Goal: Information Seeking & Learning: Learn about a topic

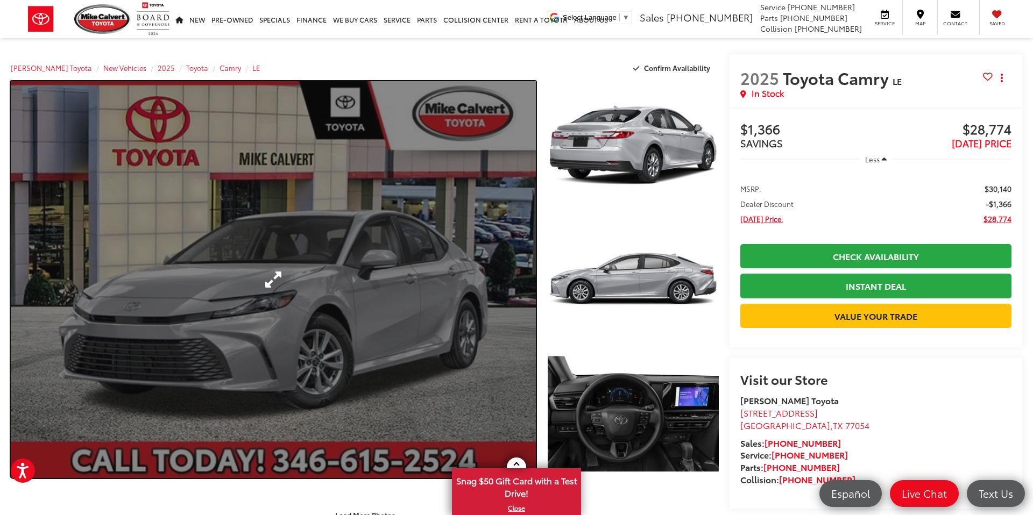
click at [269, 317] on link "Expand Photo 0" at bounding box center [273, 279] width 525 height 397
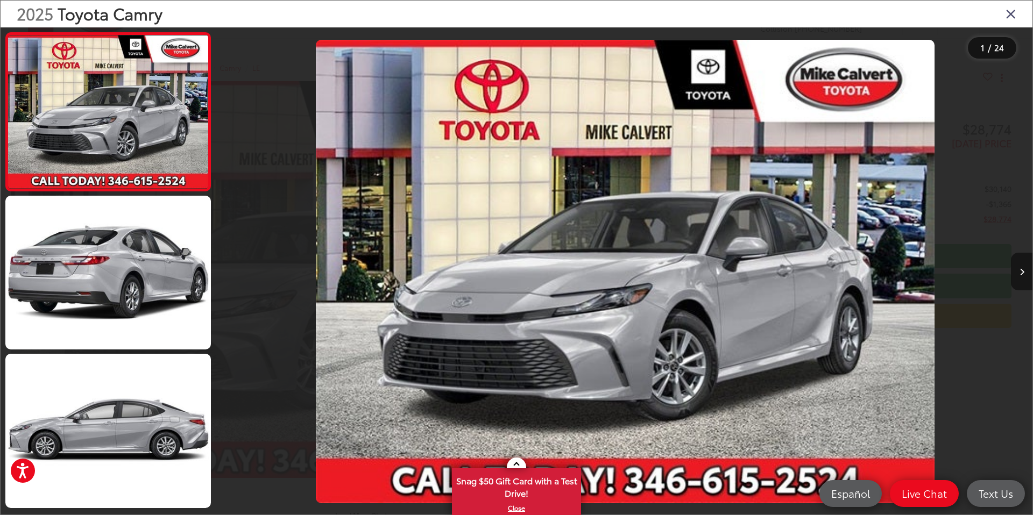
click at [1022, 272] on icon "Next image" at bounding box center [1021, 272] width 5 height 8
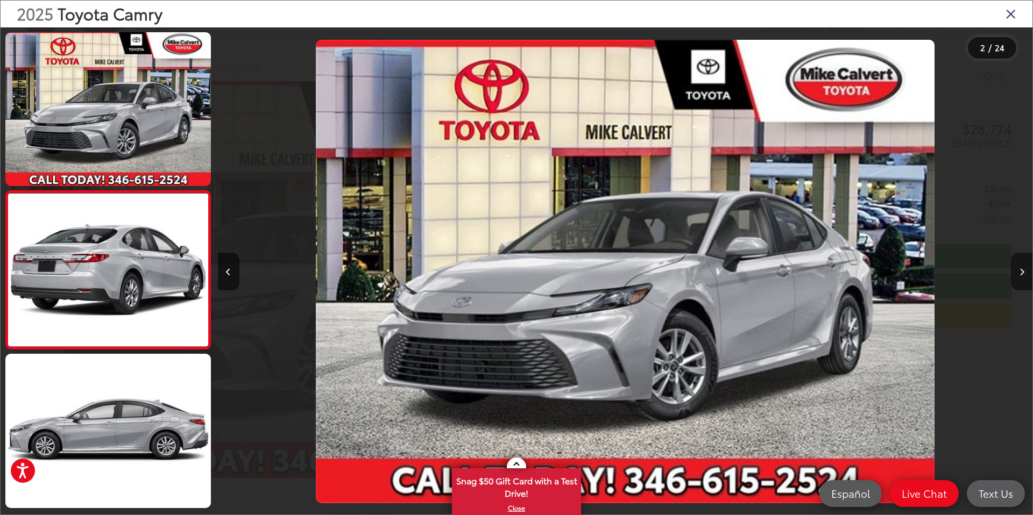
scroll to position [30, 0]
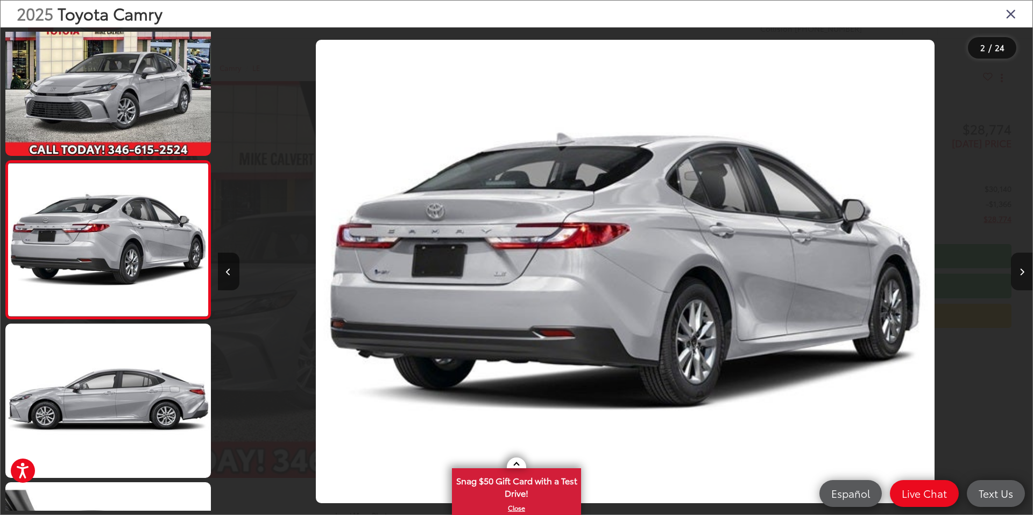
click at [1022, 272] on icon "Next image" at bounding box center [1021, 272] width 5 height 8
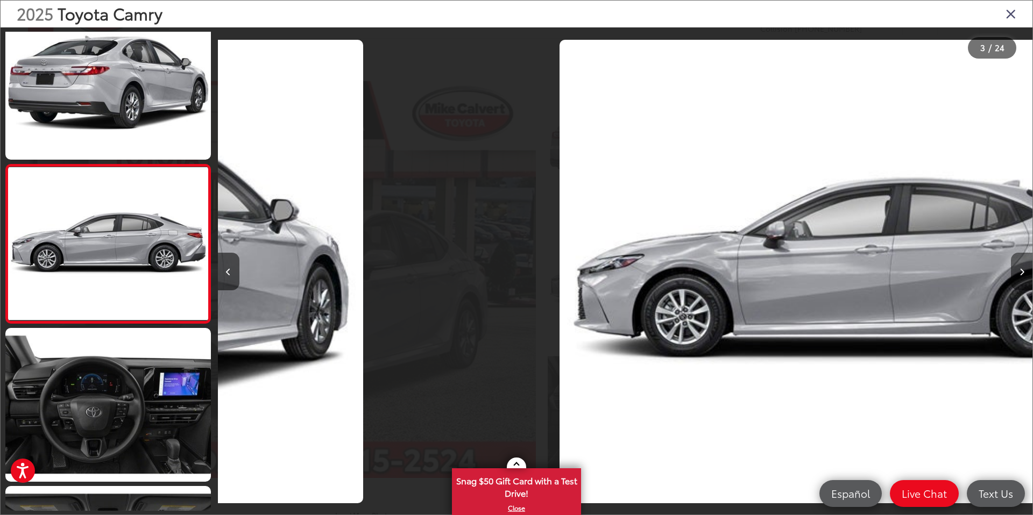
scroll to position [188, 0]
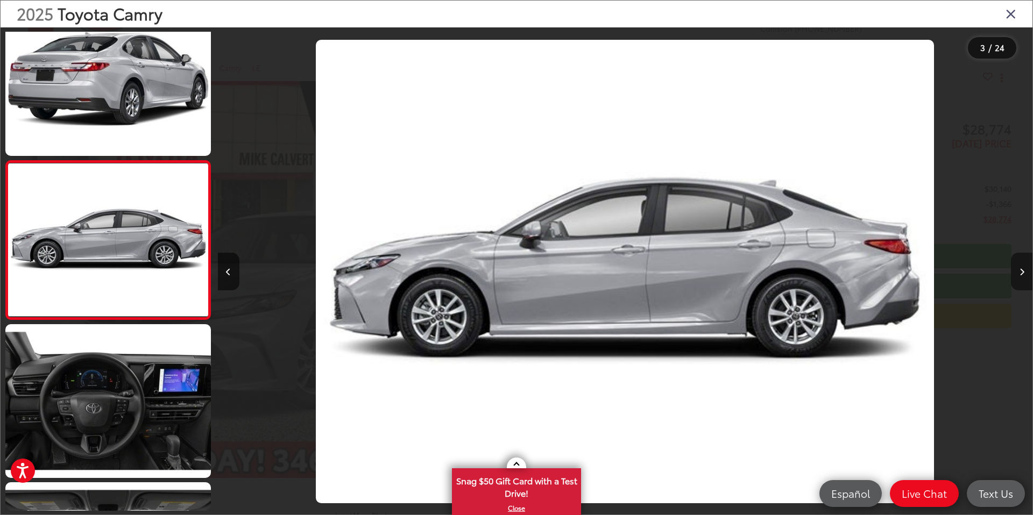
click at [1022, 272] on icon "Next image" at bounding box center [1021, 272] width 5 height 8
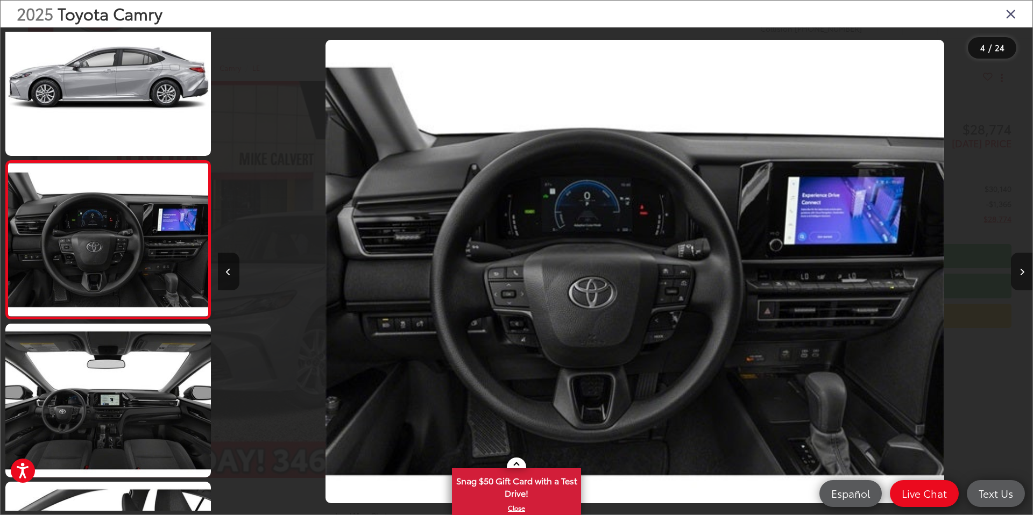
scroll to position [0, 2443]
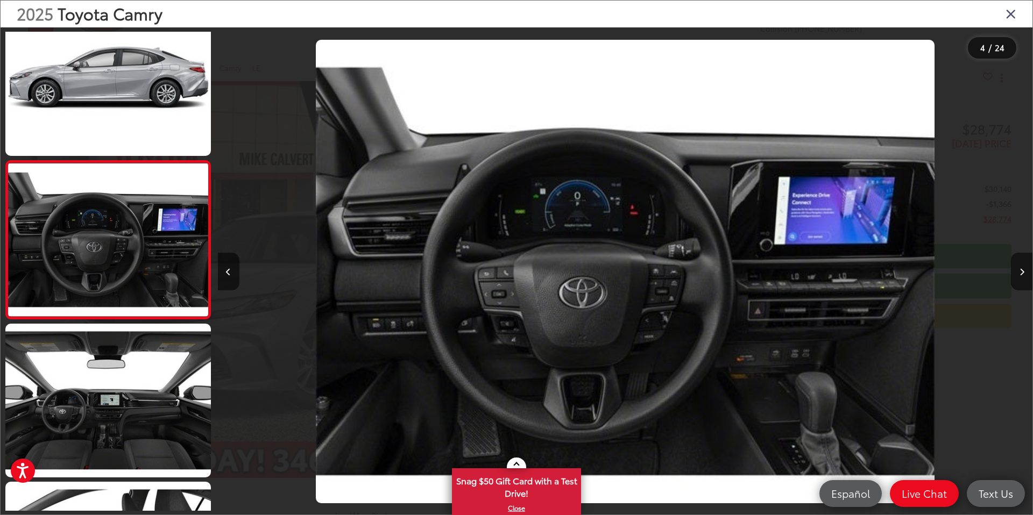
click at [1014, 19] on icon "Close gallery" at bounding box center [1010, 13] width 11 height 14
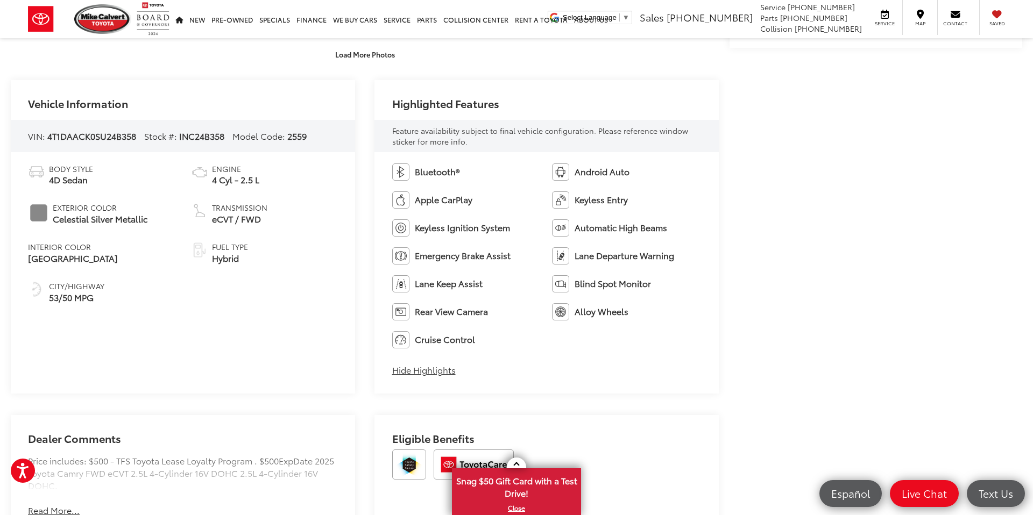
scroll to position [560, 0]
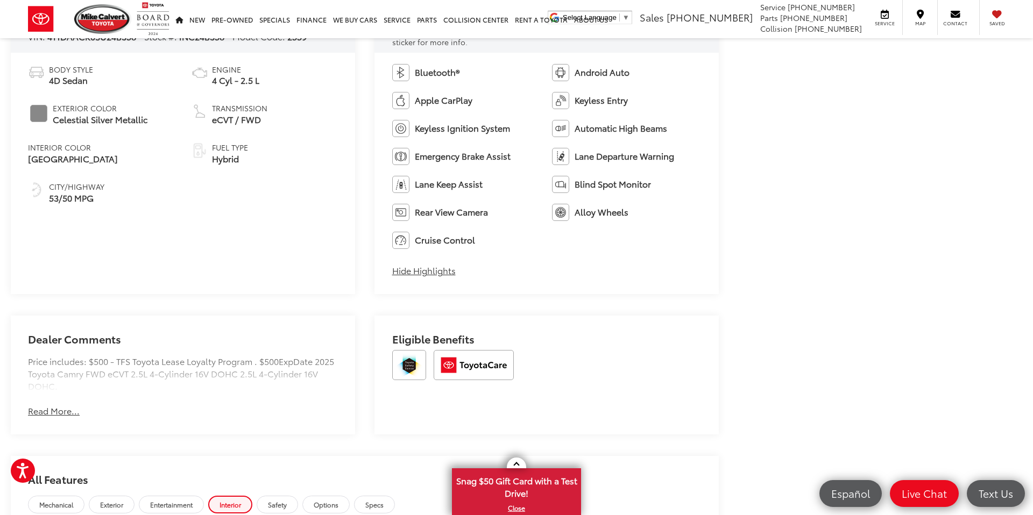
click at [62, 411] on button "Read More..." at bounding box center [54, 411] width 52 height 12
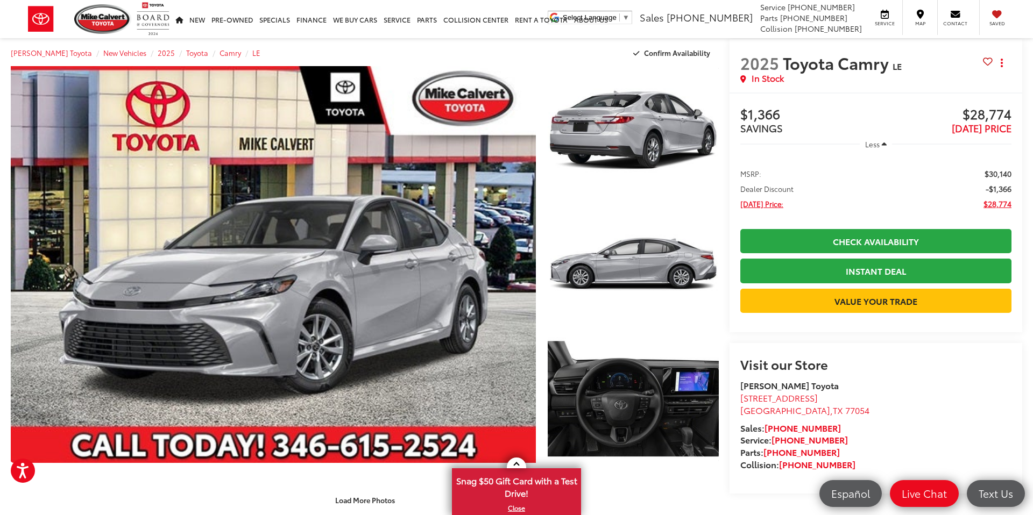
scroll to position [0, 0]
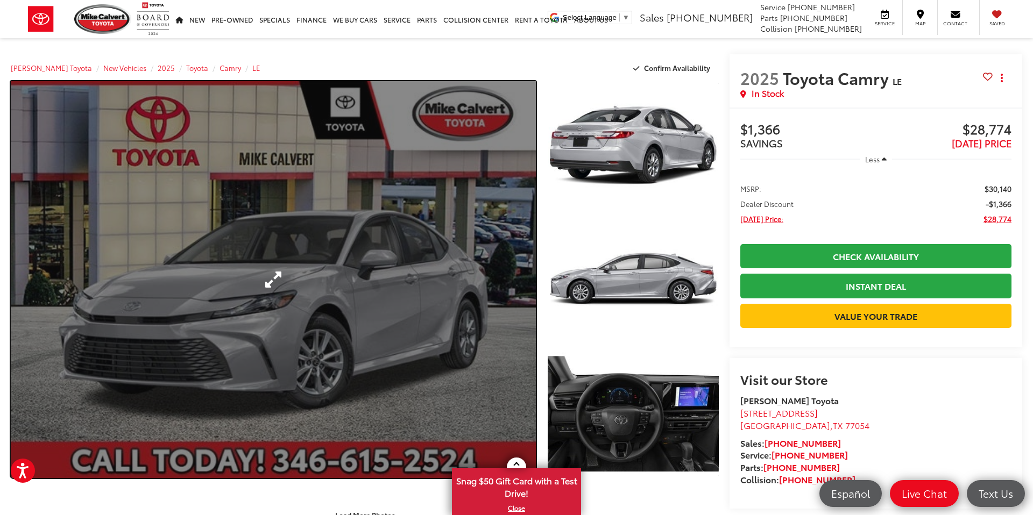
click at [273, 282] on link "Expand Photo 0" at bounding box center [273, 279] width 525 height 397
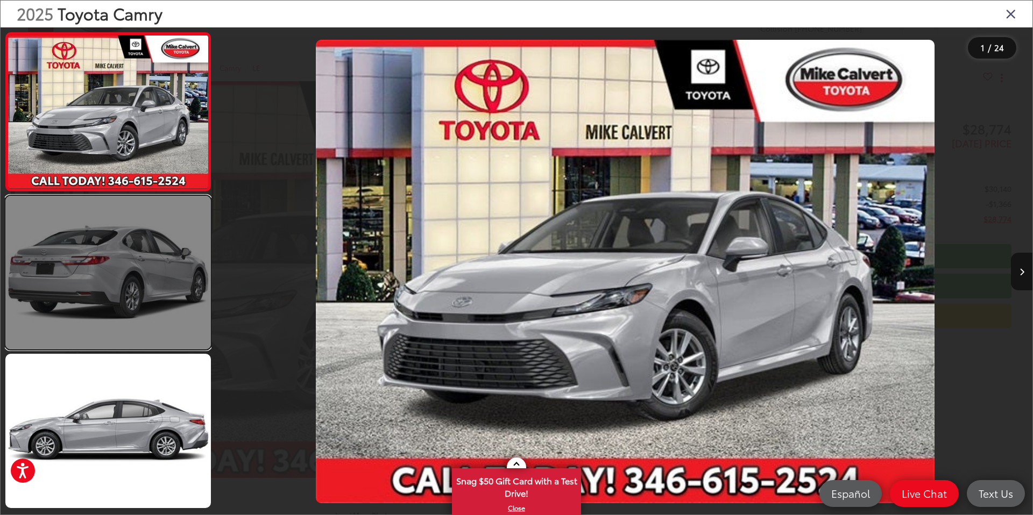
click at [143, 281] on link at bounding box center [107, 273] width 205 height 154
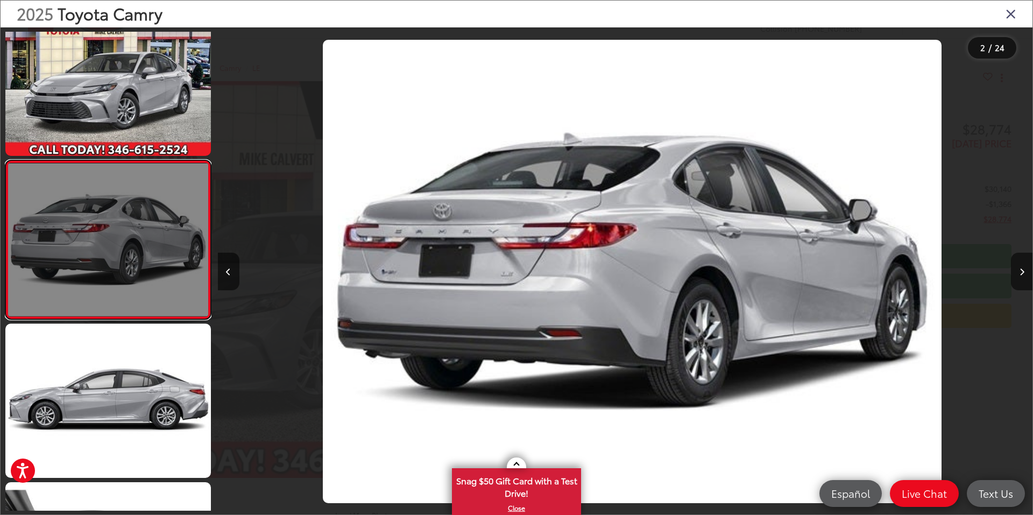
scroll to position [0, 814]
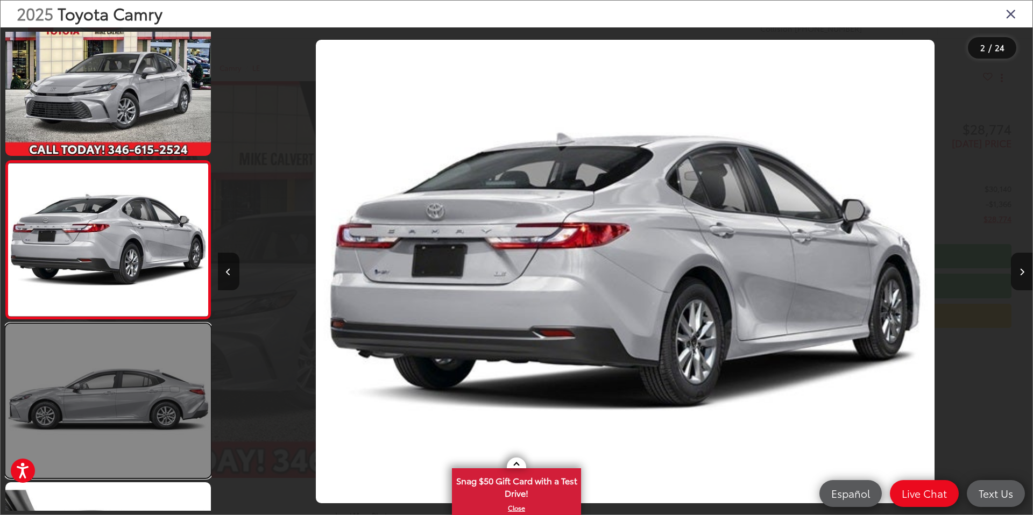
click at [123, 373] on link at bounding box center [107, 401] width 205 height 154
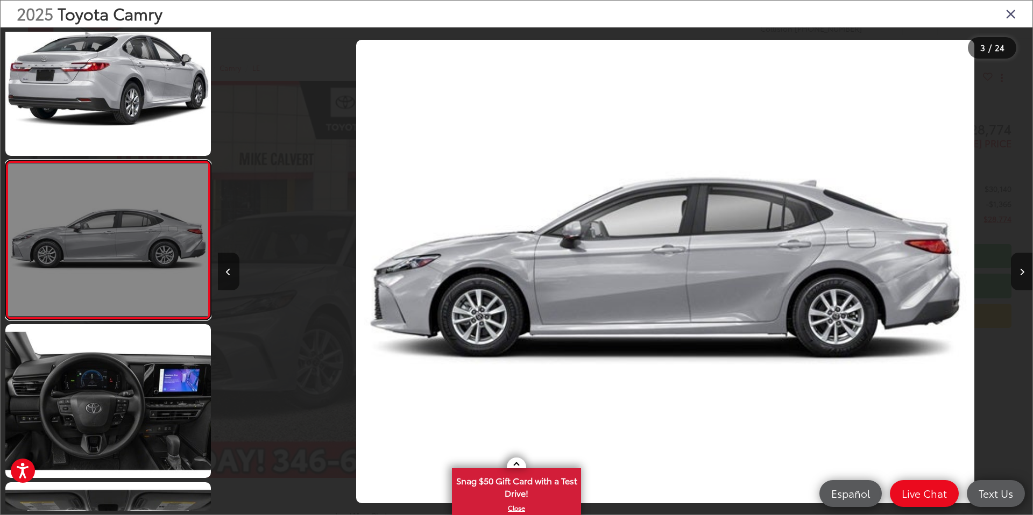
scroll to position [0, 1629]
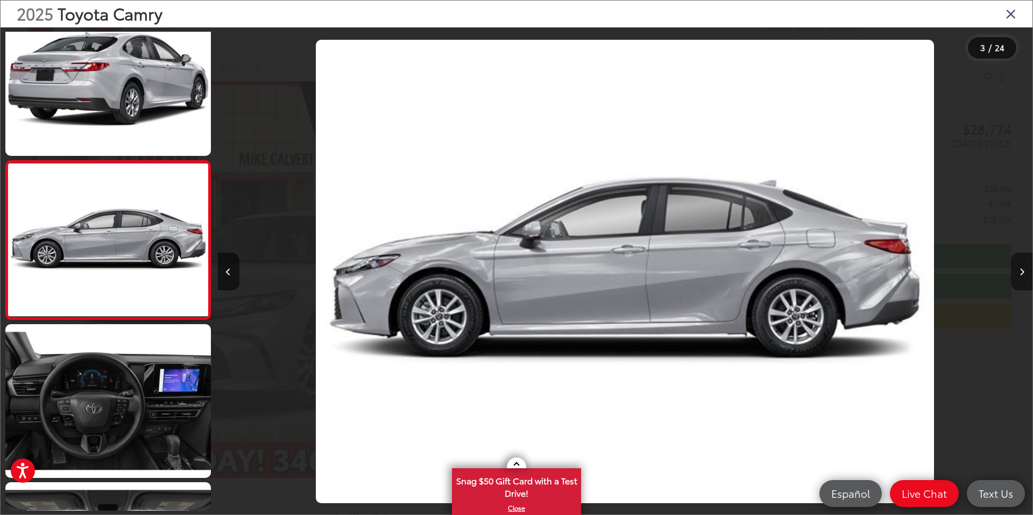
click at [1025, 274] on button "Next image" at bounding box center [1022, 272] width 22 height 38
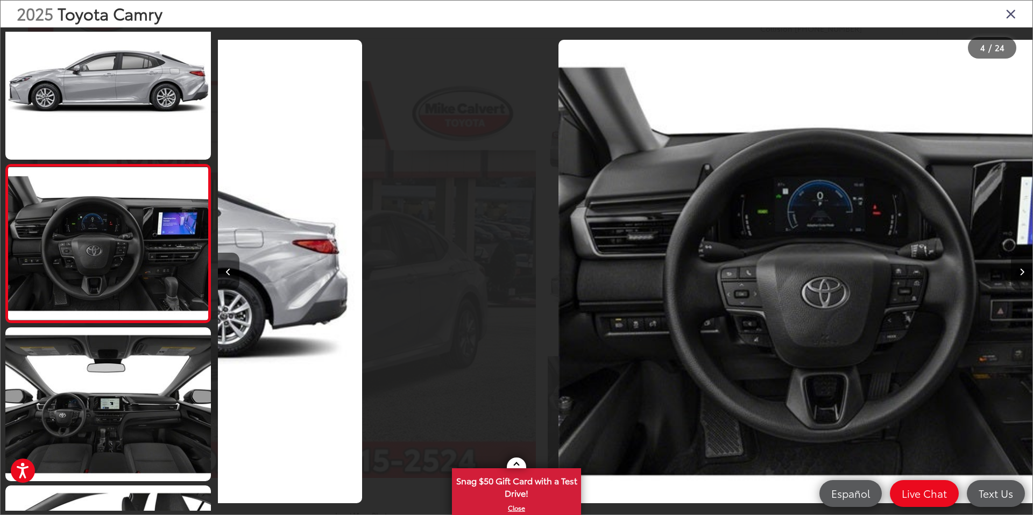
scroll to position [347, 0]
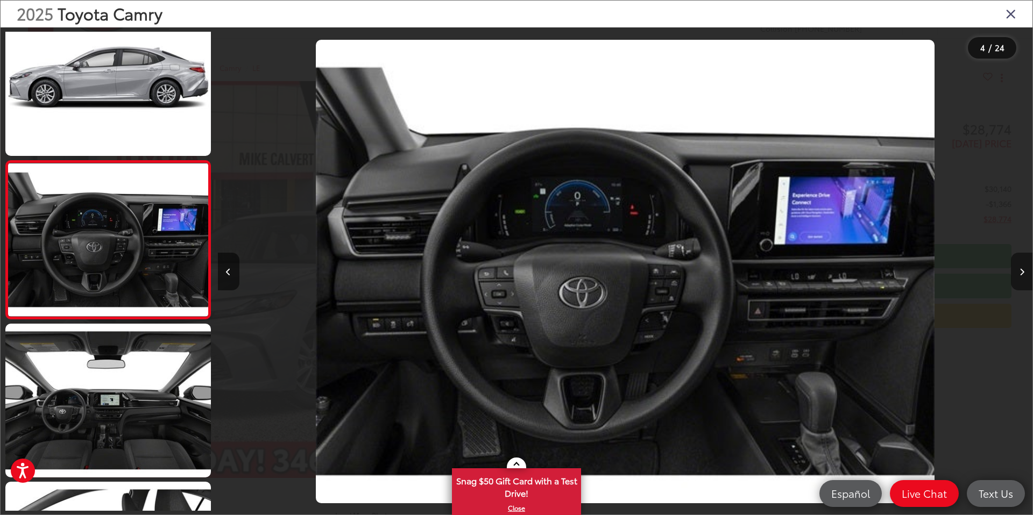
click at [1025, 274] on button "Next image" at bounding box center [1022, 272] width 22 height 38
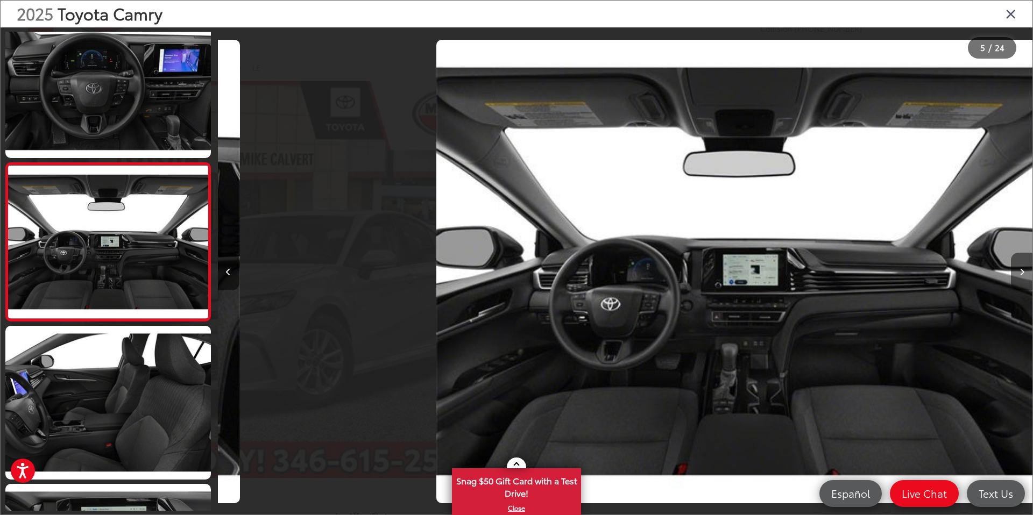
scroll to position [505, 0]
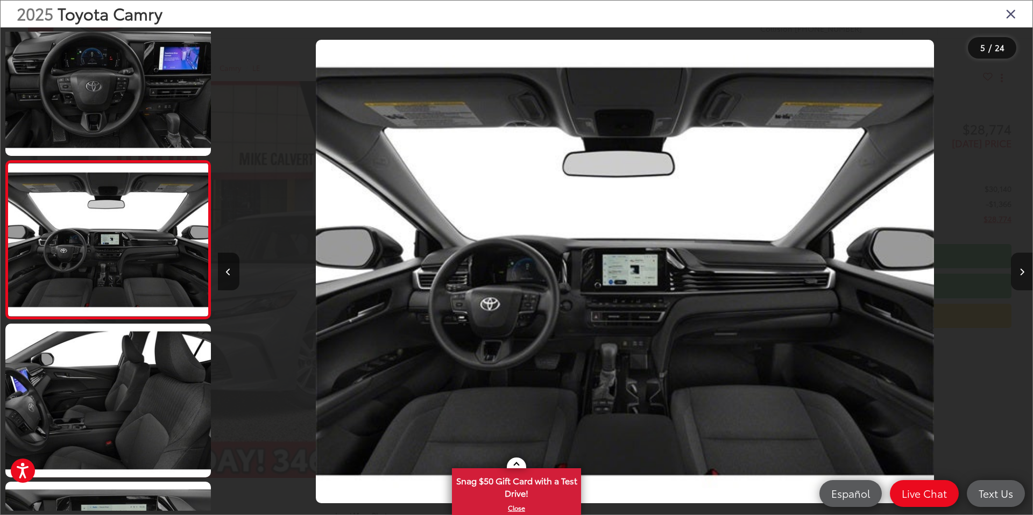
click at [1025, 274] on button "Next image" at bounding box center [1022, 272] width 22 height 38
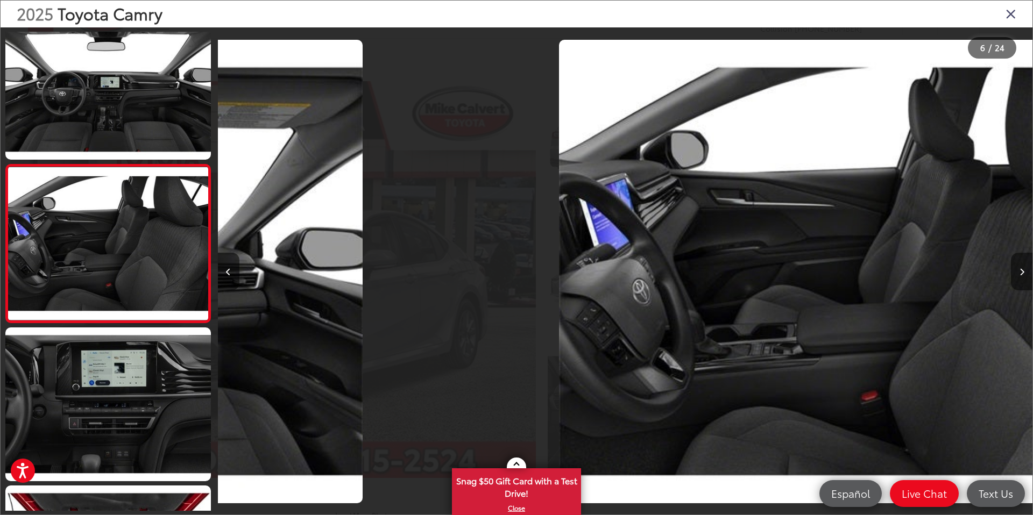
scroll to position [663, 0]
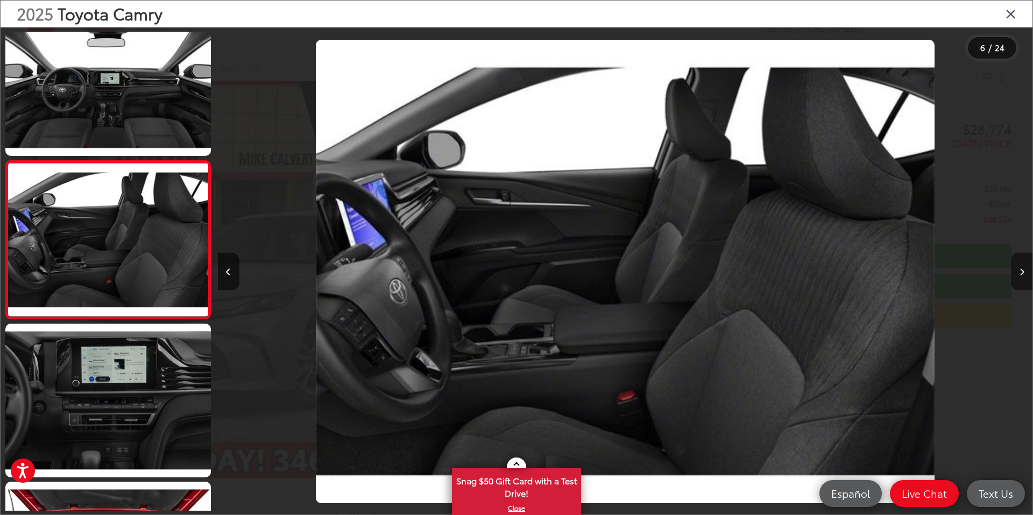
click at [1025, 274] on button "Next image" at bounding box center [1022, 272] width 22 height 38
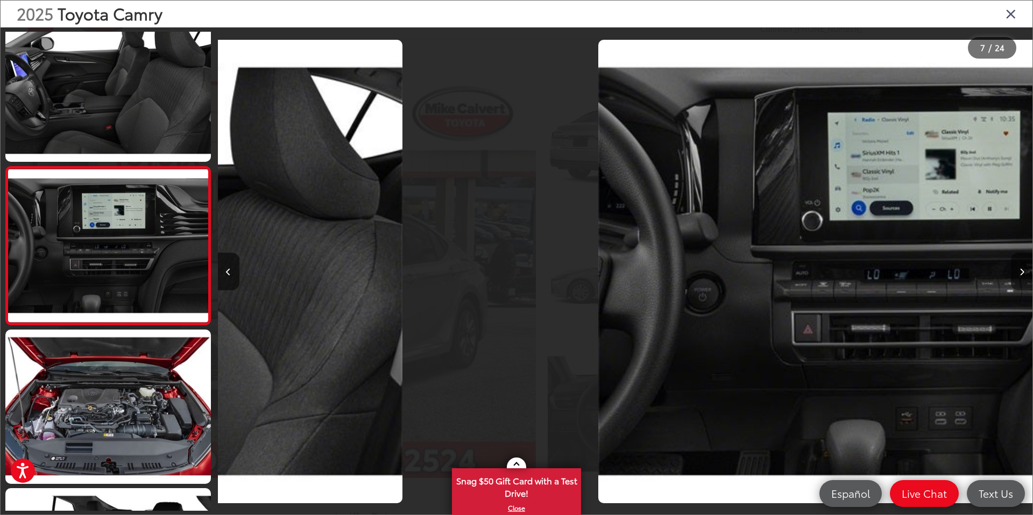
scroll to position [821, 0]
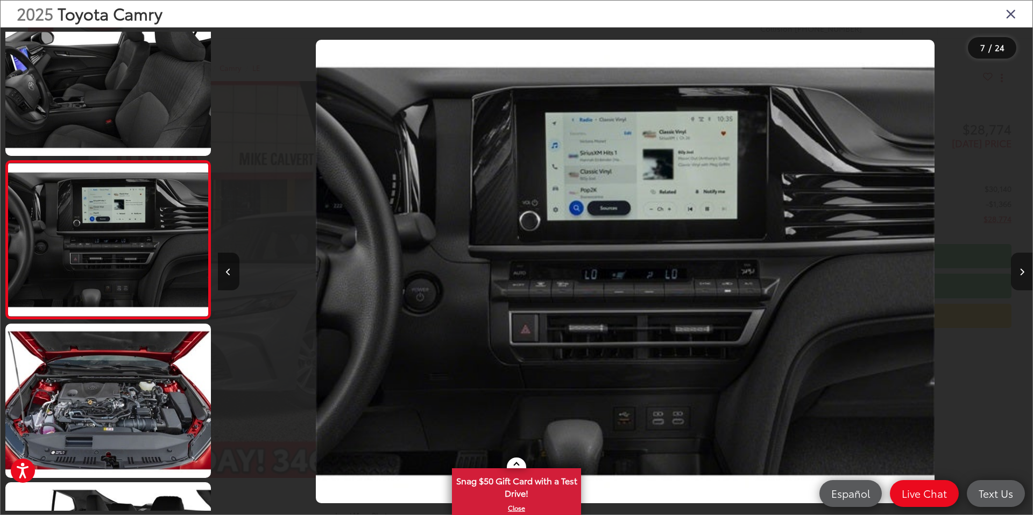
click at [1025, 274] on button "Next image" at bounding box center [1022, 272] width 22 height 38
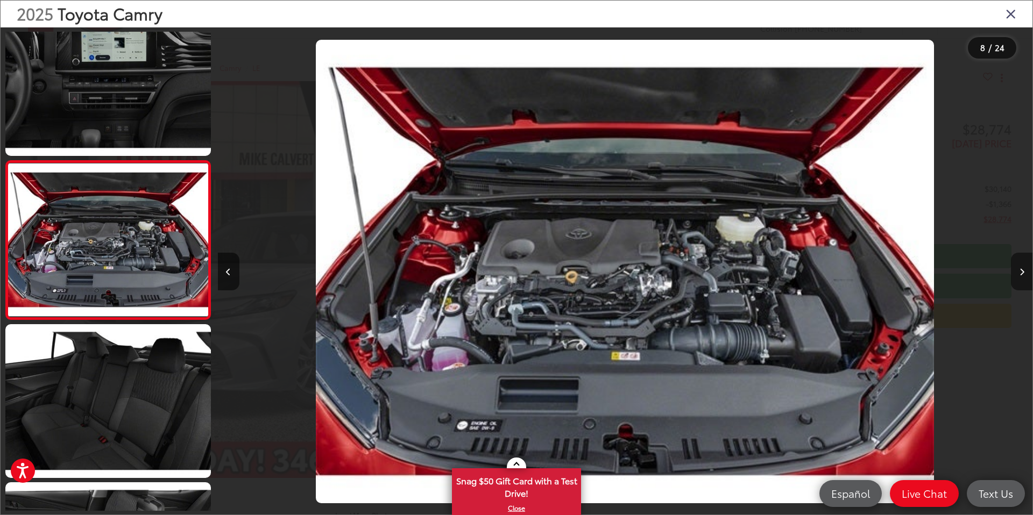
click at [1025, 274] on button "Next image" at bounding box center [1022, 272] width 22 height 38
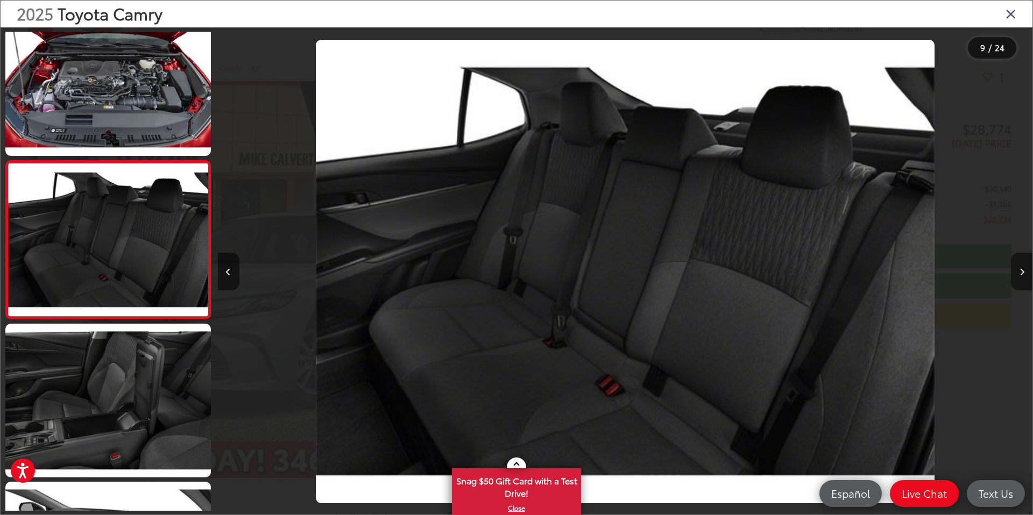
click at [1025, 274] on button "Next image" at bounding box center [1022, 272] width 22 height 38
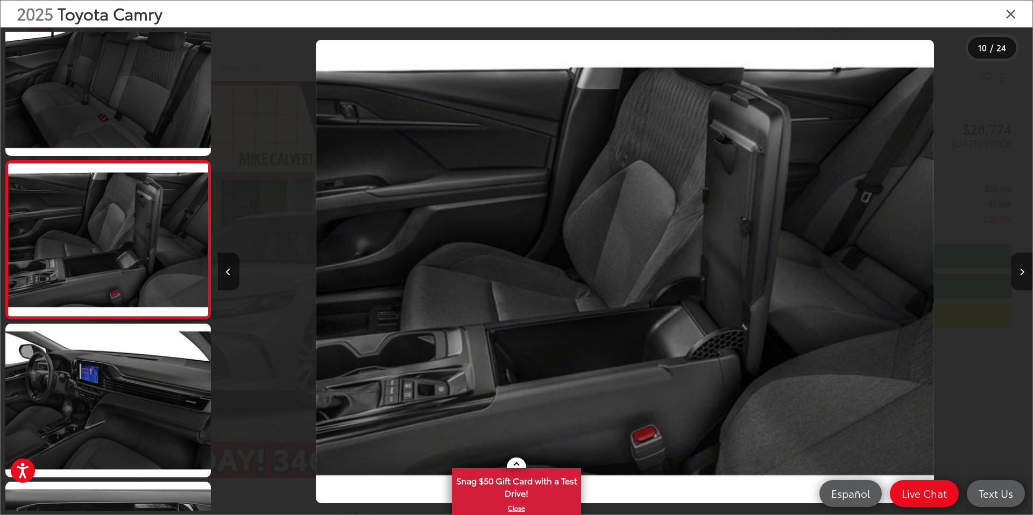
click at [1025, 274] on button "Next image" at bounding box center [1022, 272] width 22 height 38
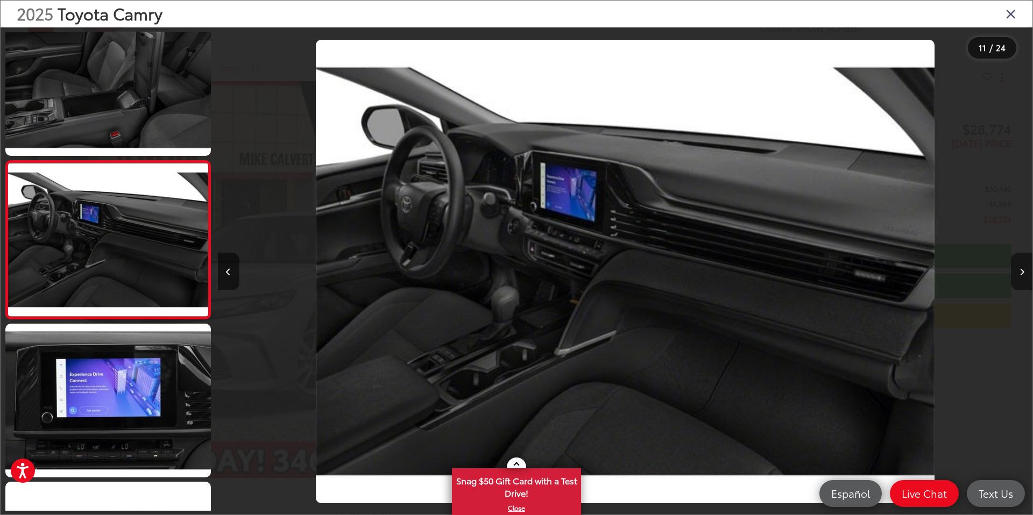
click at [1025, 274] on button "Next image" at bounding box center [1022, 272] width 22 height 38
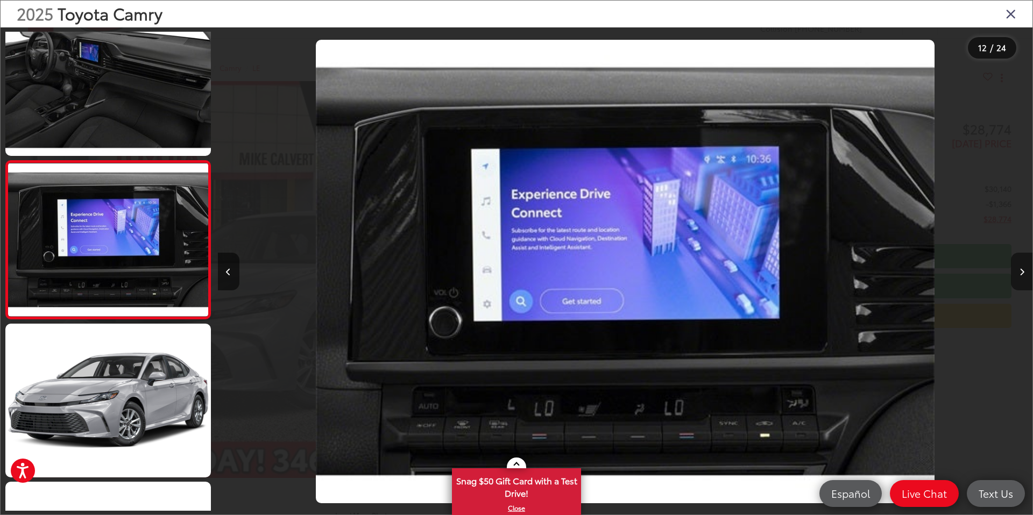
click at [1025, 274] on button "Next image" at bounding box center [1022, 272] width 22 height 38
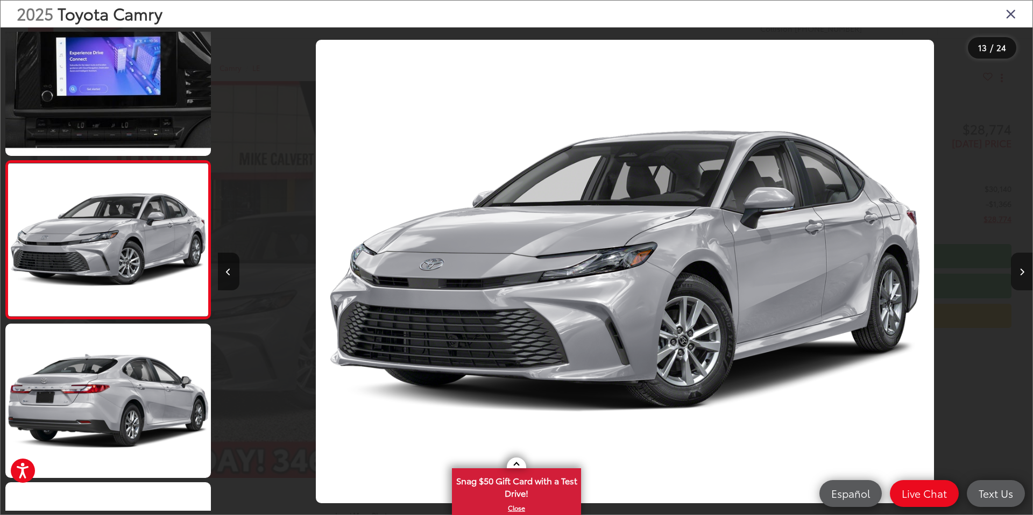
click at [1025, 274] on button "Next image" at bounding box center [1022, 272] width 22 height 38
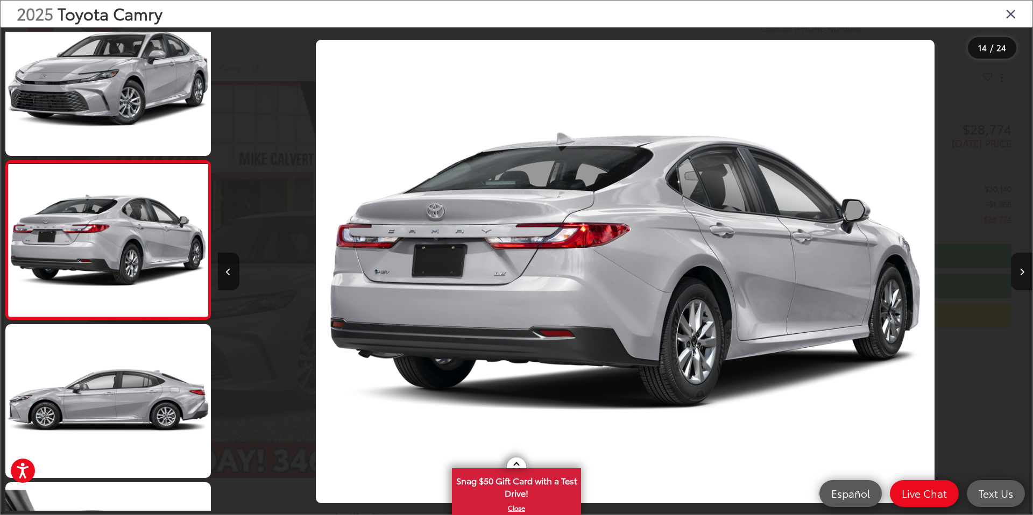
click at [1025, 274] on button "Next image" at bounding box center [1022, 272] width 22 height 38
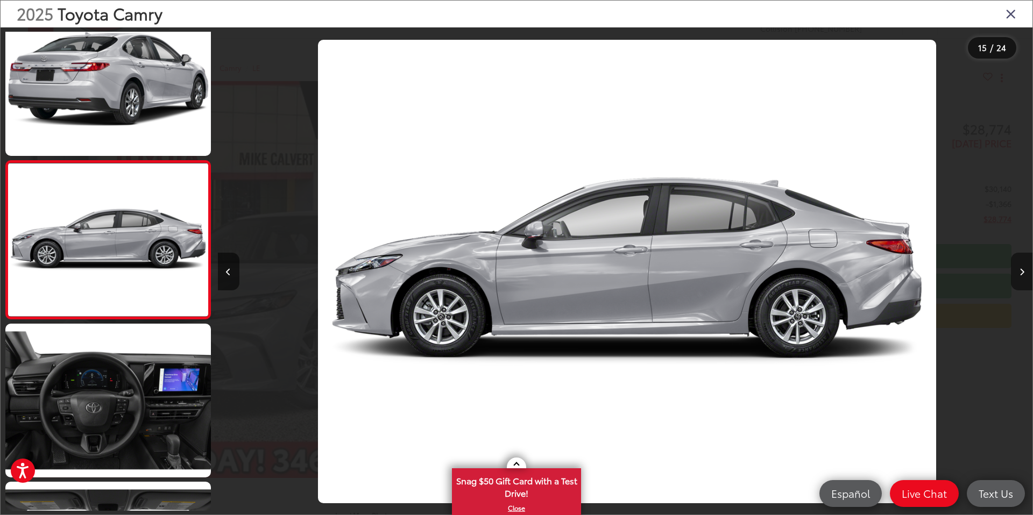
click at [1025, 274] on button "Next image" at bounding box center [1022, 272] width 22 height 38
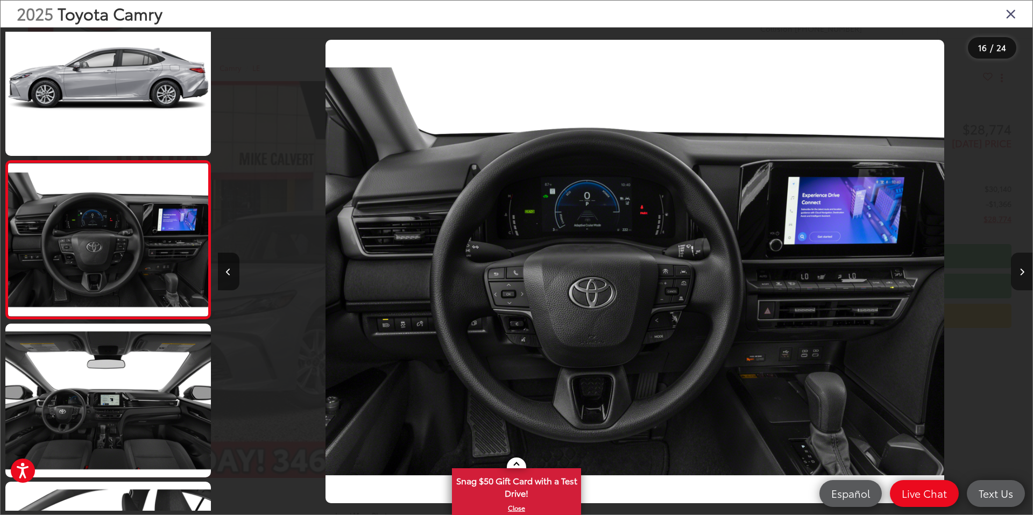
click at [1025, 274] on button "Next image" at bounding box center [1022, 272] width 22 height 38
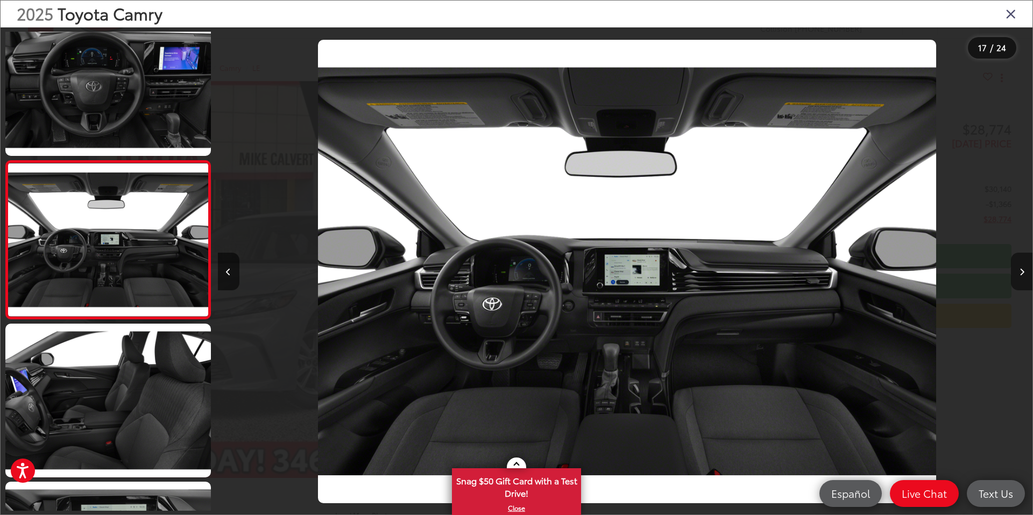
click at [1025, 274] on button "Next image" at bounding box center [1022, 272] width 22 height 38
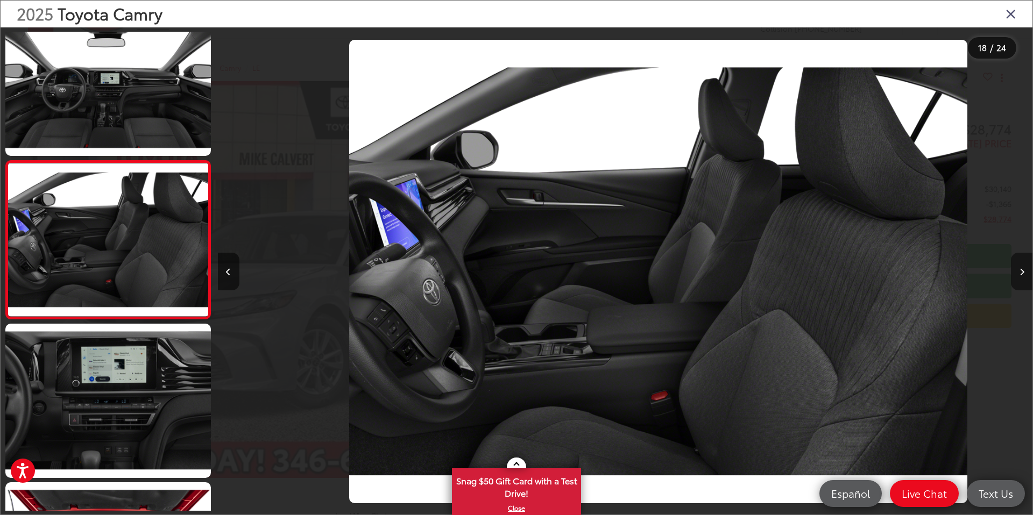
click at [1025, 274] on button "Next image" at bounding box center [1022, 272] width 22 height 38
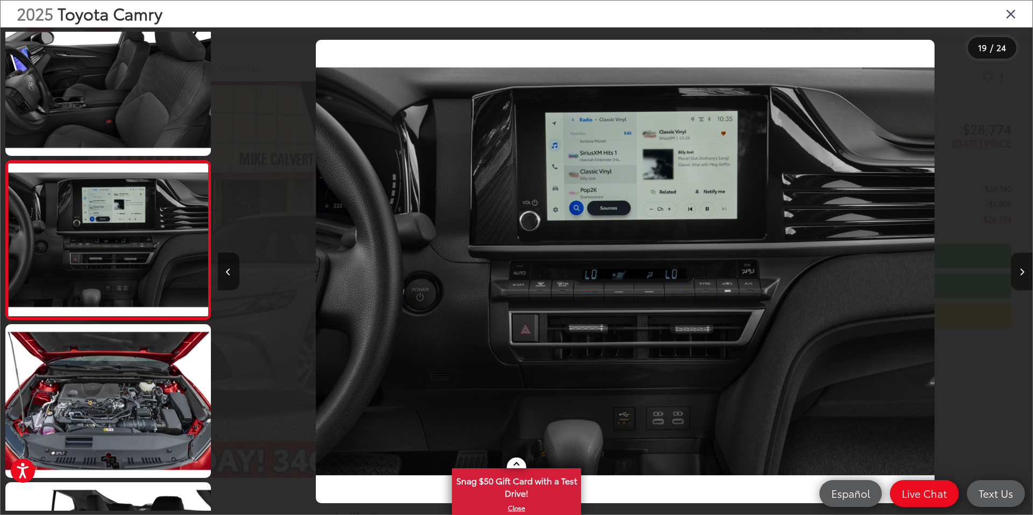
click at [1025, 274] on button "Next image" at bounding box center [1022, 272] width 22 height 38
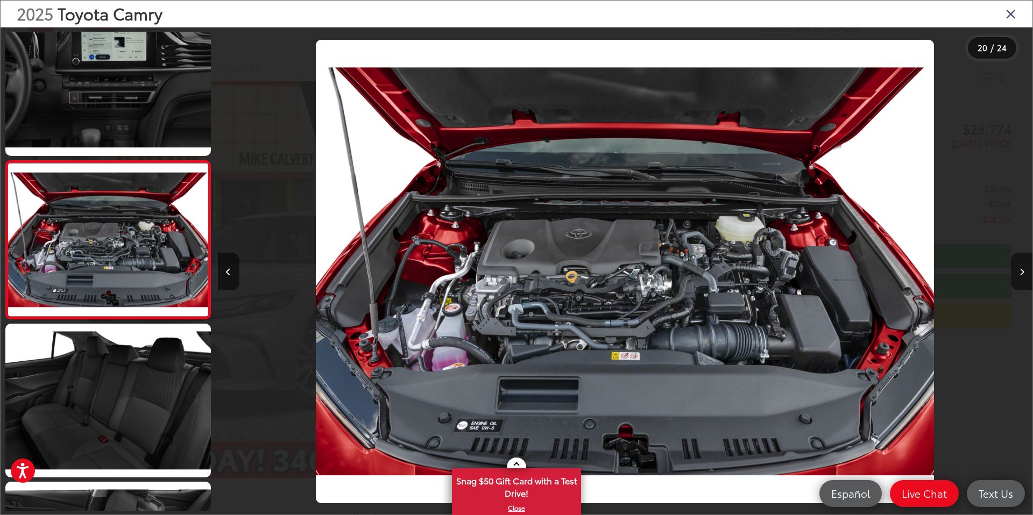
click at [1025, 274] on button "Next image" at bounding box center [1022, 272] width 22 height 38
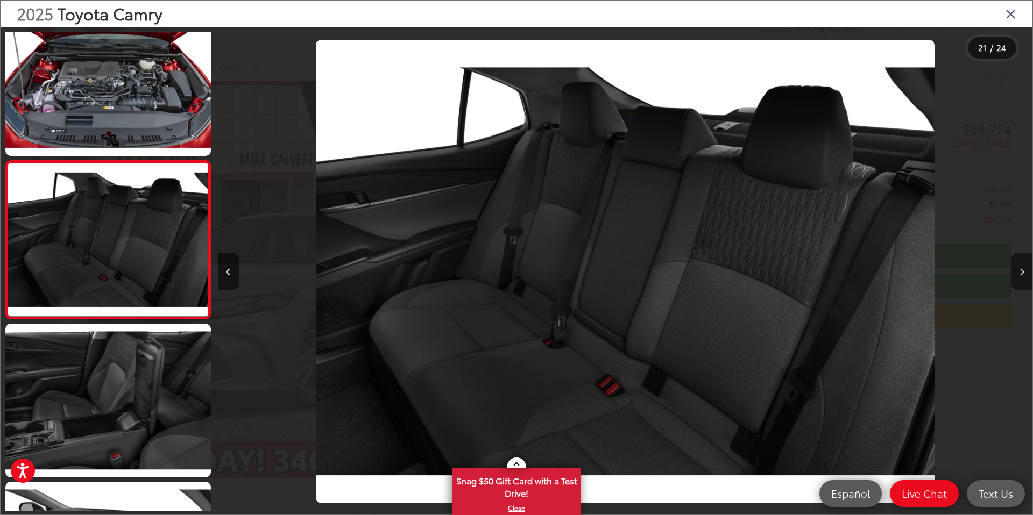
click at [1025, 274] on button "Next image" at bounding box center [1022, 272] width 22 height 38
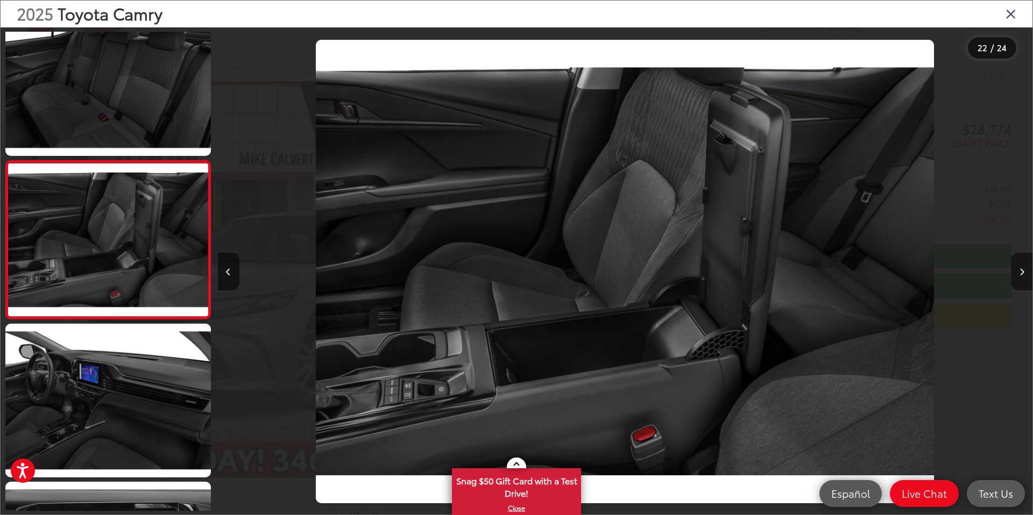
click at [1025, 274] on button "Next image" at bounding box center [1022, 272] width 22 height 38
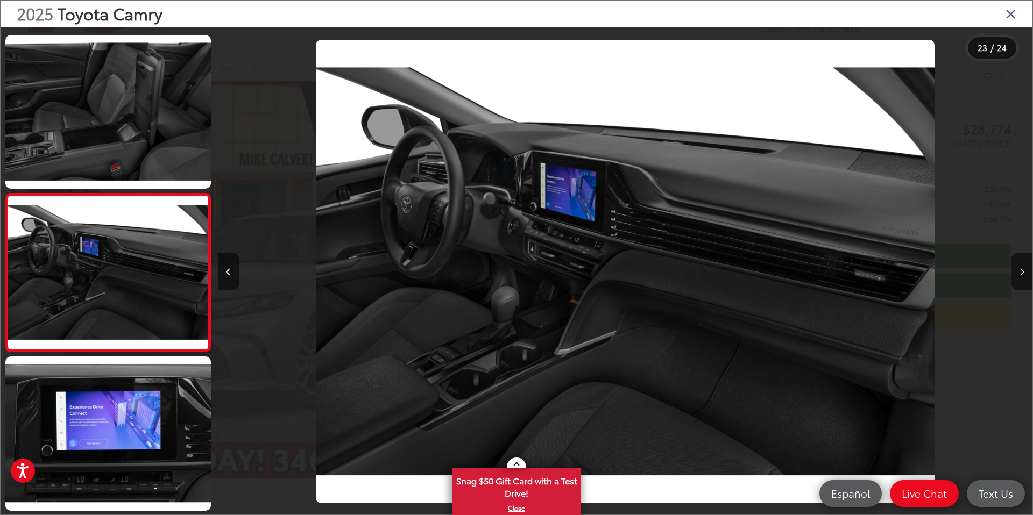
click at [1011, 13] on icon "Close gallery" at bounding box center [1010, 13] width 11 height 14
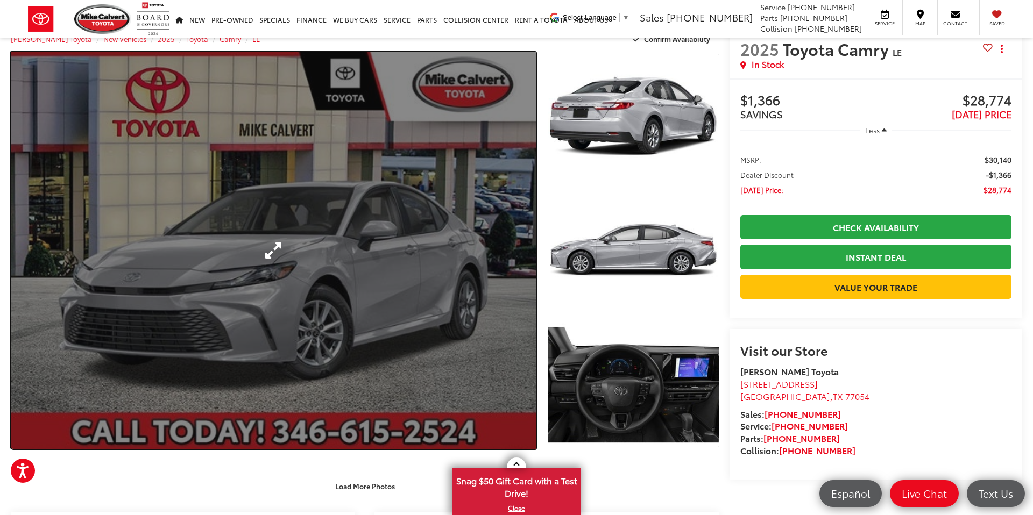
click at [287, 292] on link "Expand Photo 0" at bounding box center [273, 250] width 525 height 397
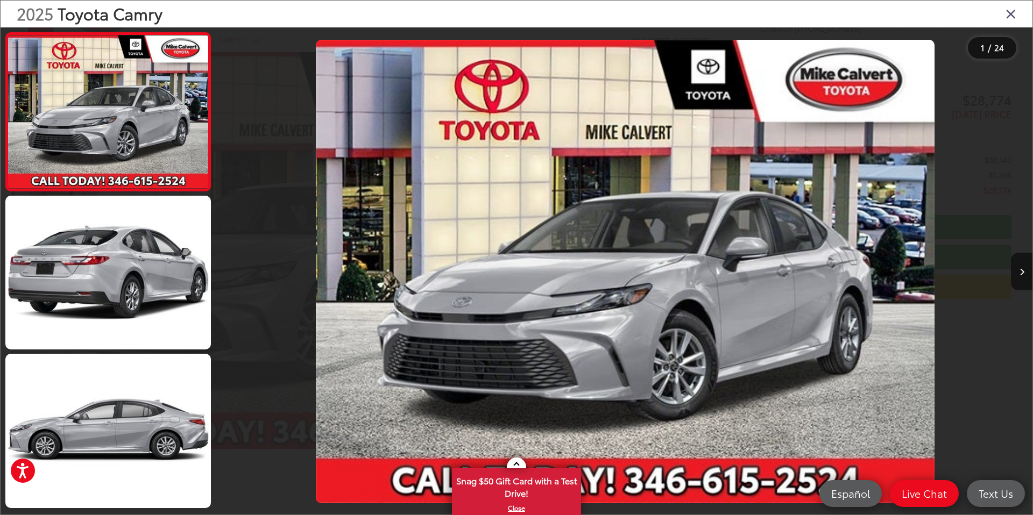
click at [1010, 13] on icon "Close gallery" at bounding box center [1010, 13] width 11 height 14
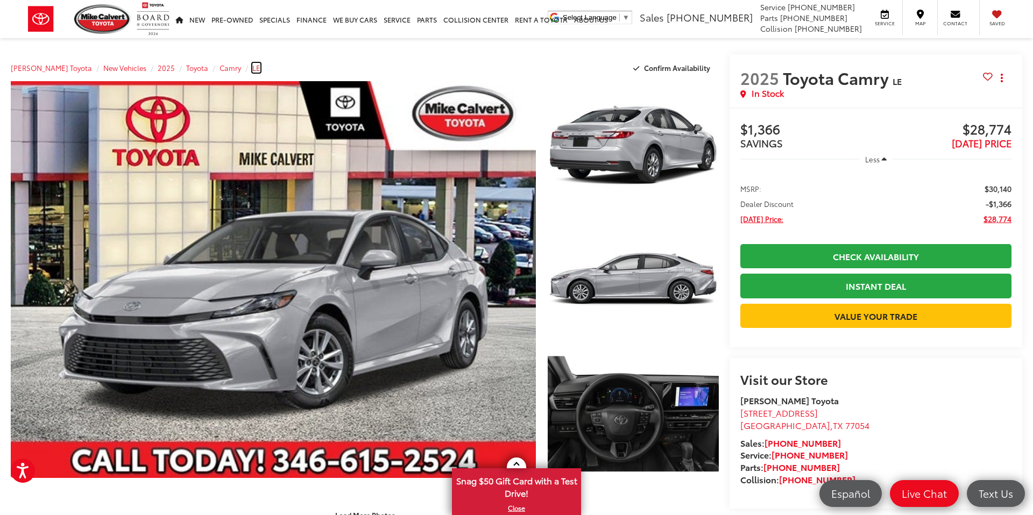
click at [252, 71] on span "LE" at bounding box center [256, 68] width 8 height 10
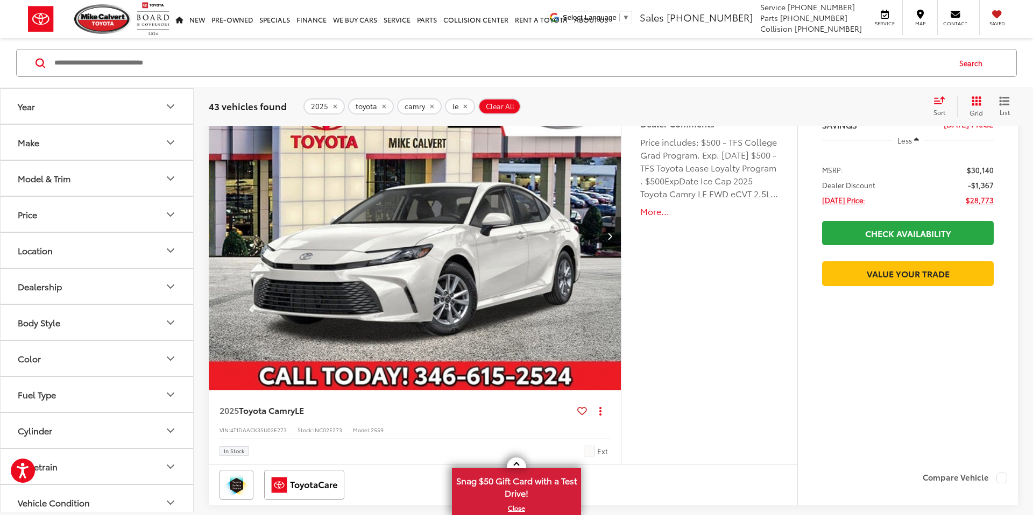
scroll to position [152, 0]
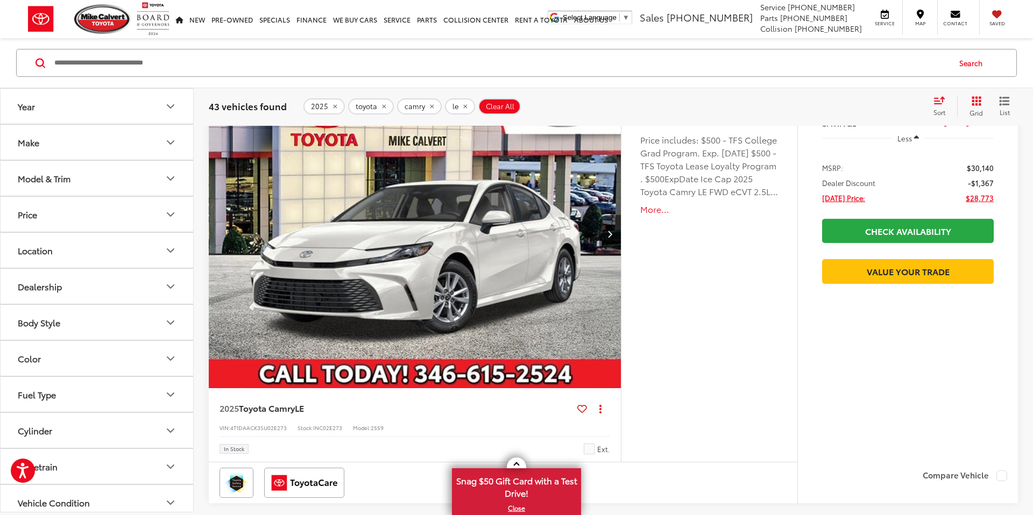
click at [366, 297] on img "2025 Toyota Camry LE 0" at bounding box center [415, 234] width 414 height 310
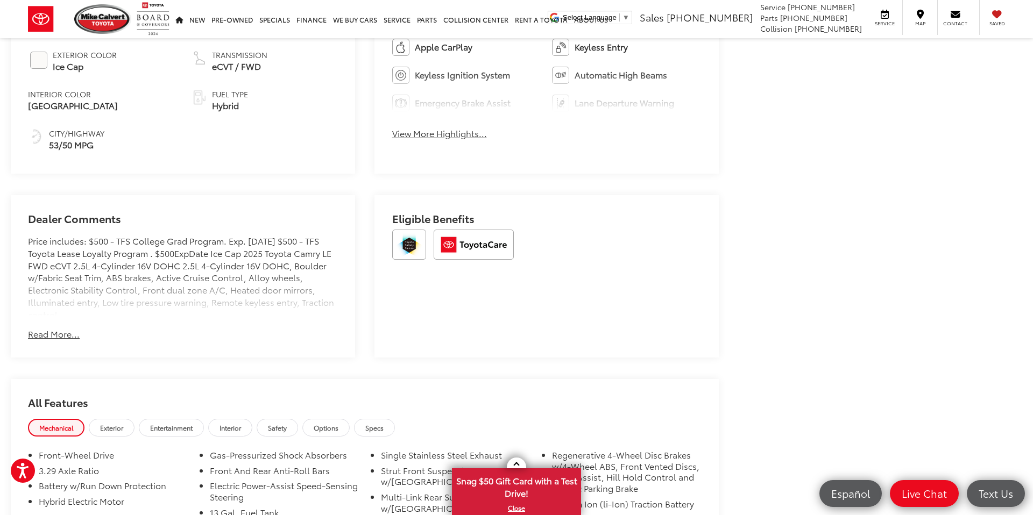
scroll to position [673, 0]
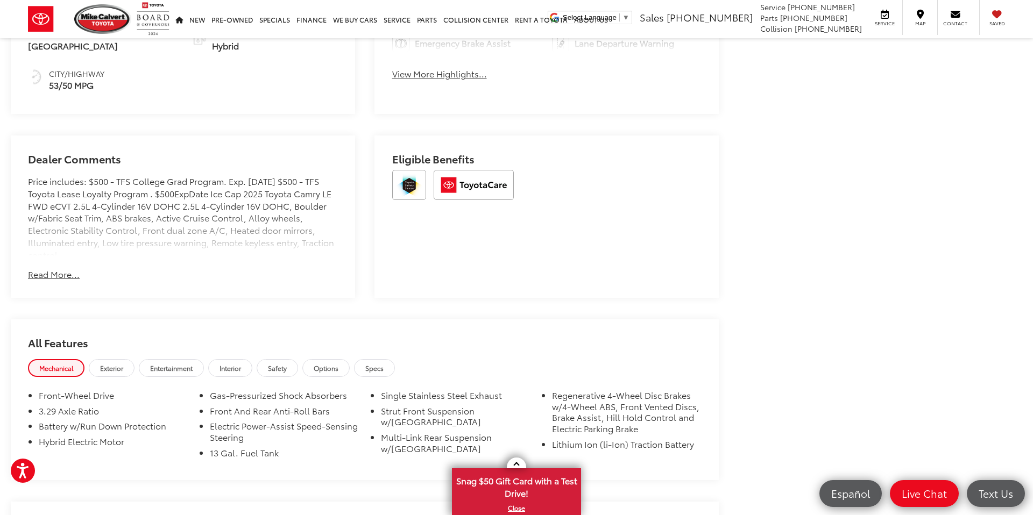
click at [43, 275] on button "Read More..." at bounding box center [54, 274] width 52 height 12
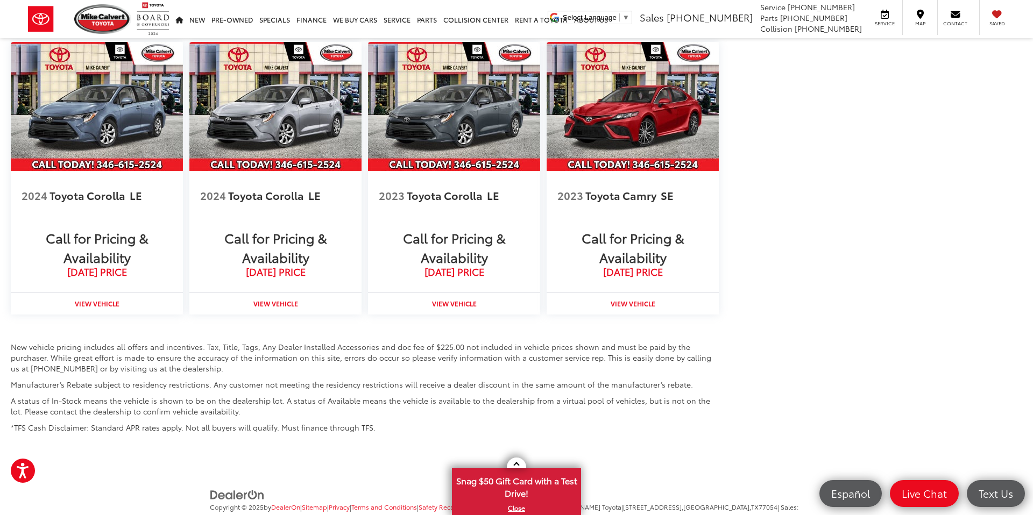
scroll to position [1388, 0]
